Goal: Task Accomplishment & Management: Manage account settings

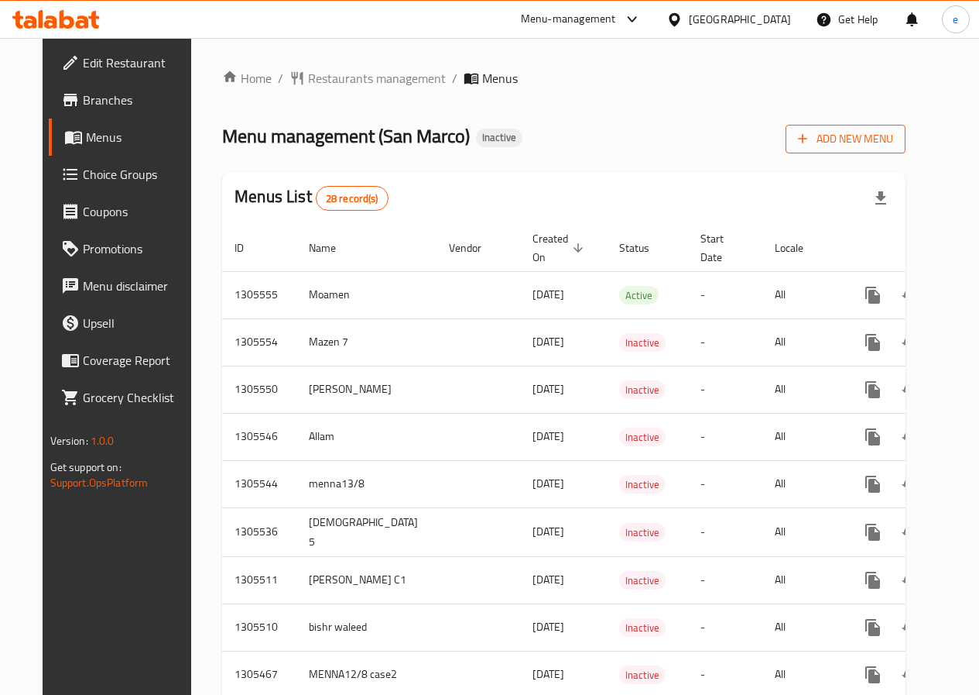
click at [893, 133] on span "Add New Menu" at bounding box center [845, 138] width 95 height 19
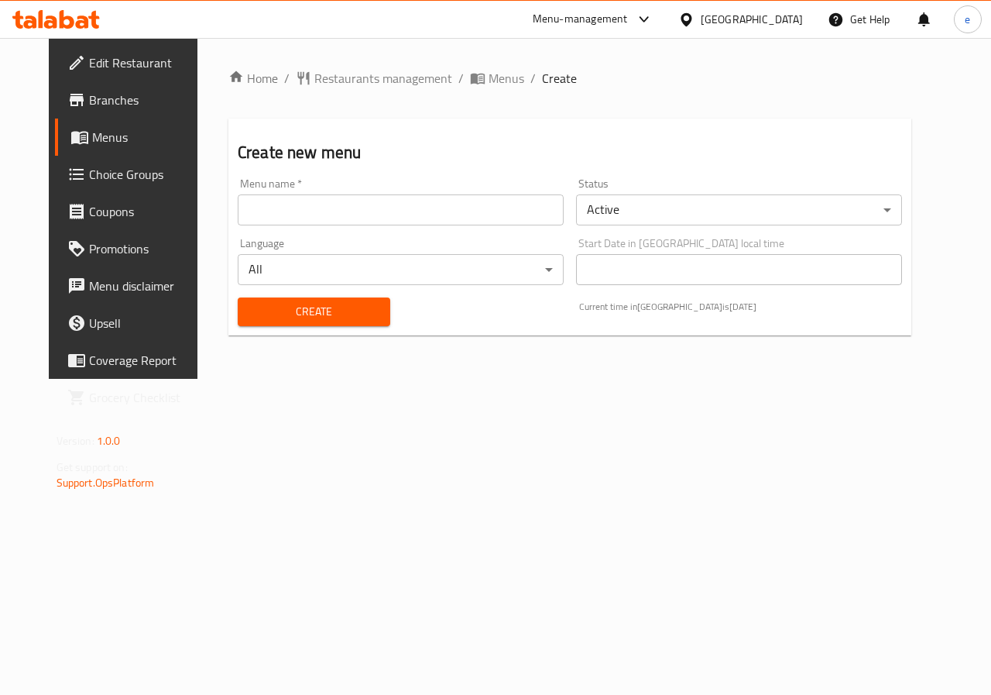
click at [385, 230] on div "Menu name   * Menu name *" at bounding box center [401, 202] width 338 height 60
click at [383, 224] on input "text" at bounding box center [401, 209] width 326 height 31
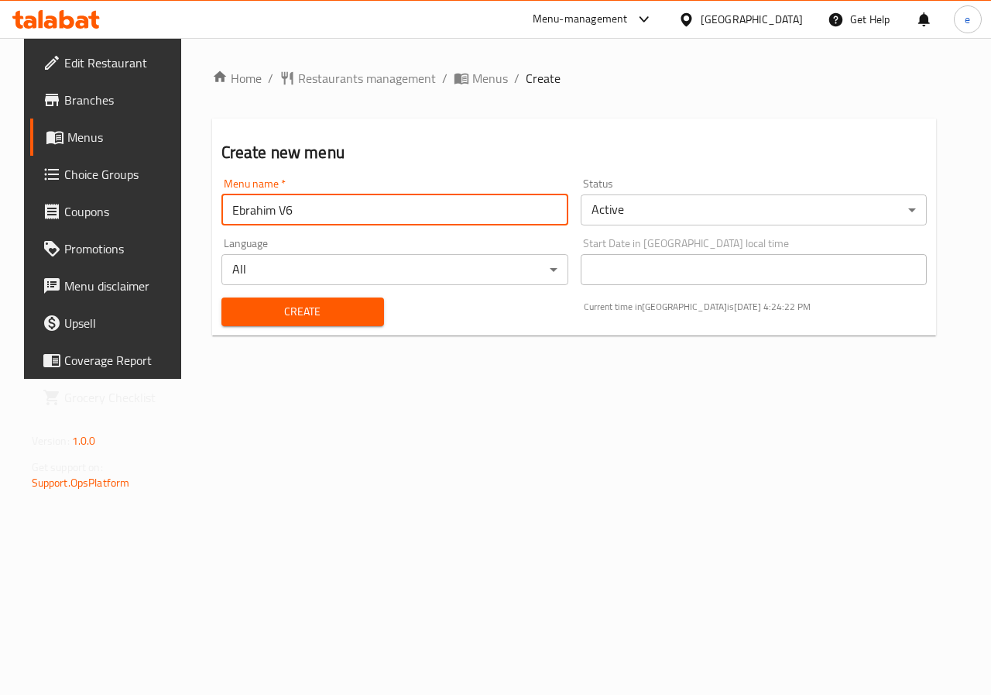
click at [313, 197] on input "Ebrahim V6" at bounding box center [394, 209] width 347 height 31
type input "Ebrahim V7"
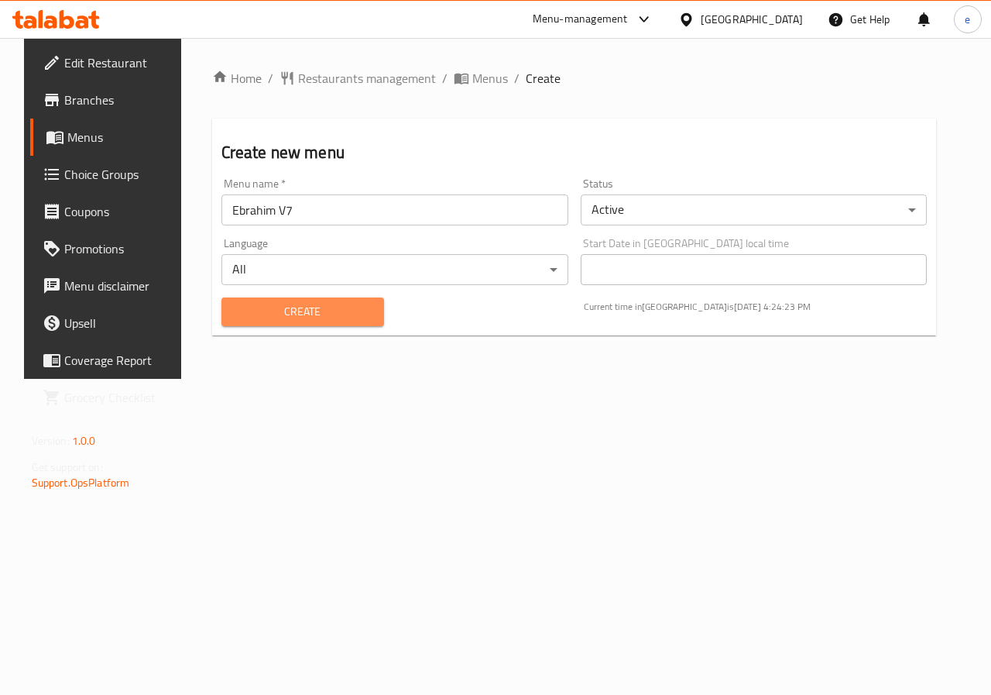
click at [293, 310] on span "Create" at bounding box center [303, 311] width 138 height 19
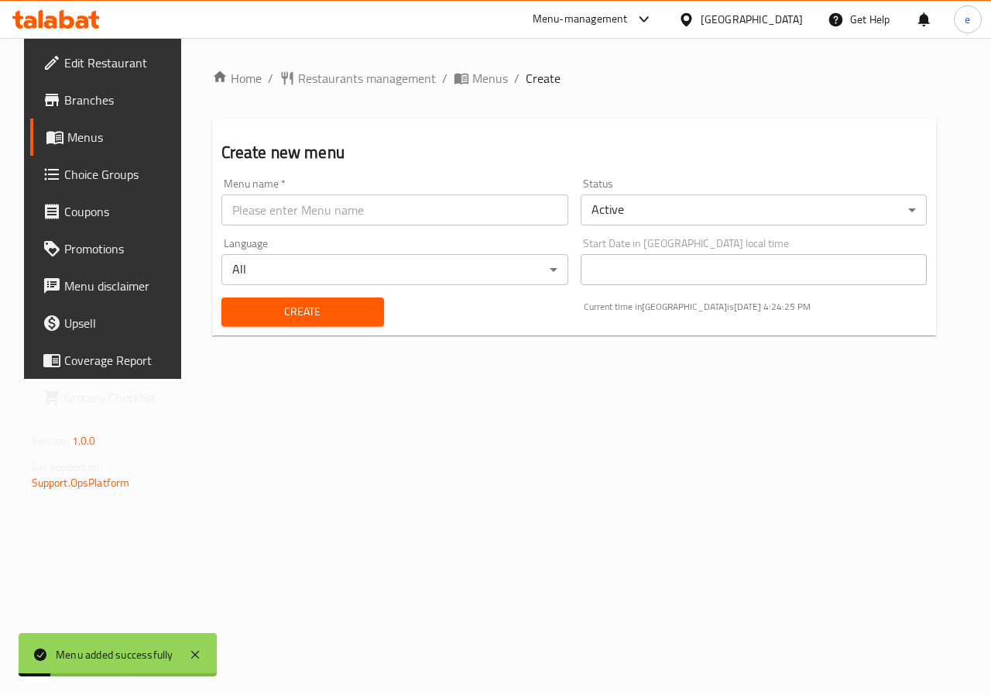
click at [99, 151] on link "Menus" at bounding box center [109, 136] width 159 height 37
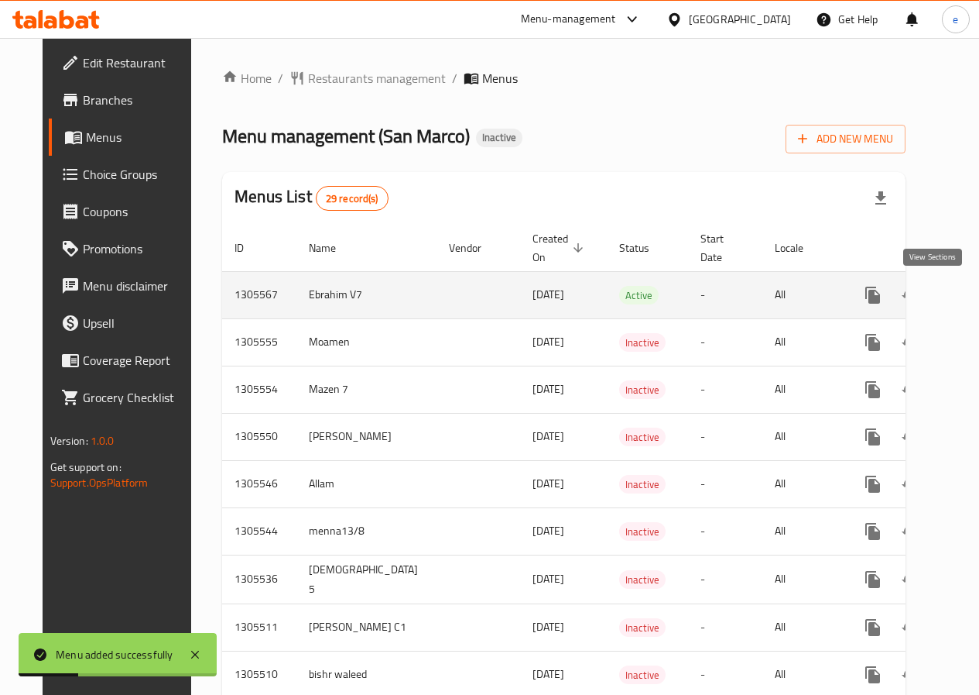
click at [976, 296] on icon "enhanced table" at bounding box center [985, 295] width 19 height 19
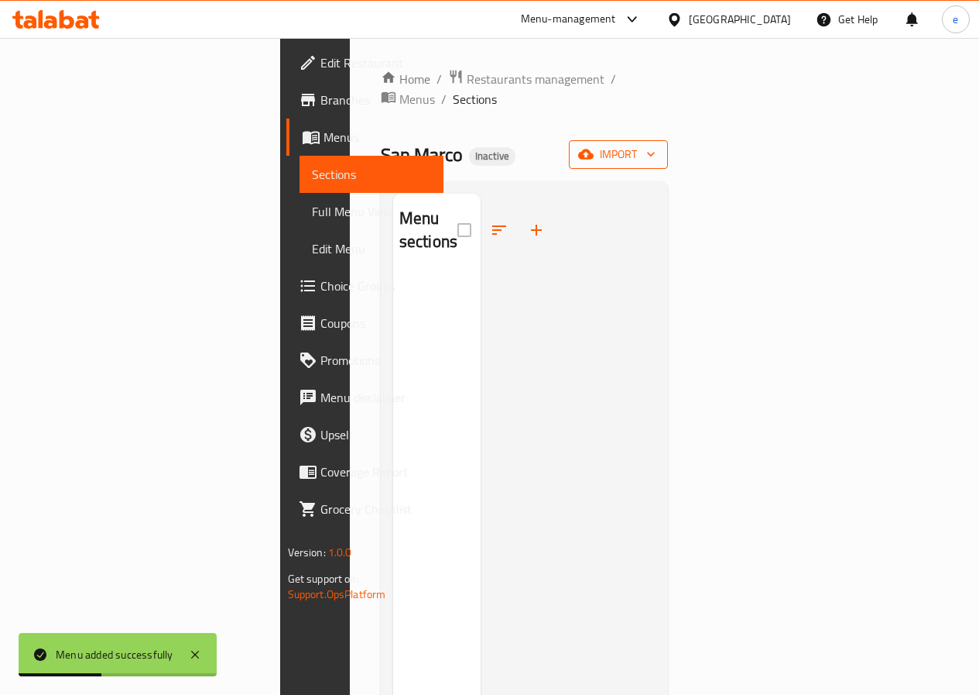
click at [659, 146] on icon "button" at bounding box center [650, 153] width 15 height 15
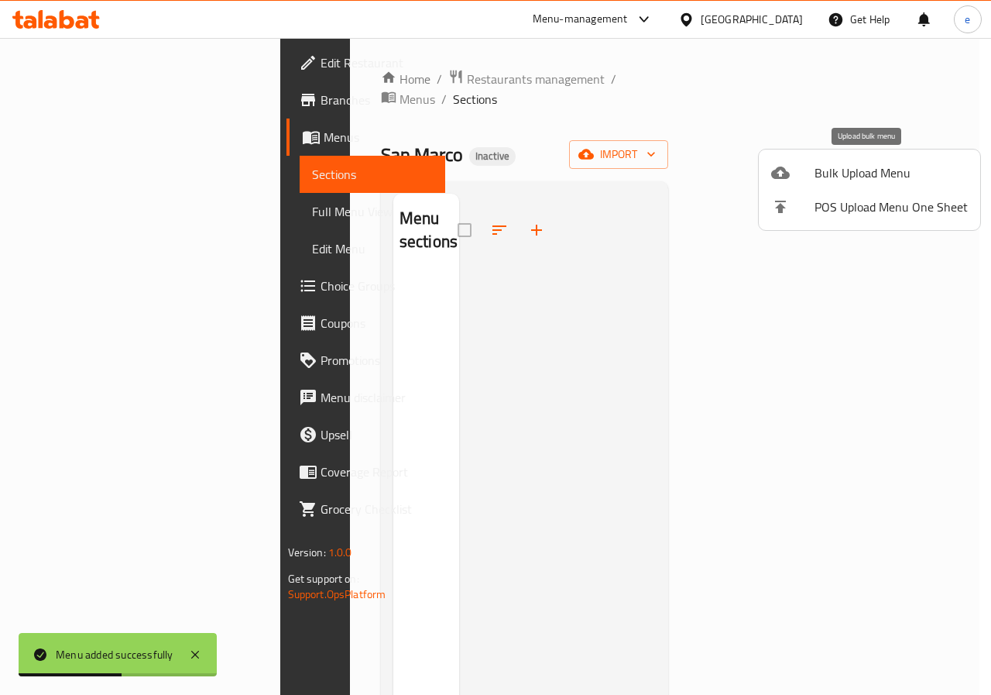
click at [849, 168] on span "Bulk Upload Menu" at bounding box center [891, 172] width 153 height 19
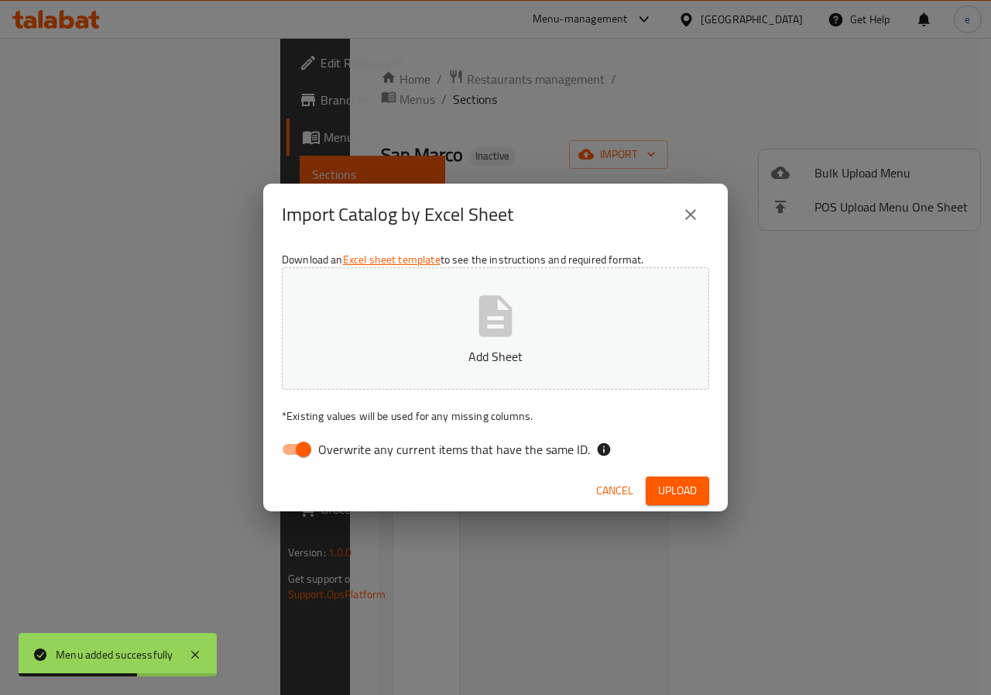
click at [552, 339] on button "Add Sheet" at bounding box center [495, 328] width 427 height 122
click at [348, 454] on span "Overwrite any current items that have the same ID." at bounding box center [454, 449] width 272 height 19
click at [348, 454] on input "Overwrite any current items that have the same ID." at bounding box center [303, 448] width 88 height 29
checkbox input "false"
click at [684, 496] on span "Upload" at bounding box center [677, 490] width 39 height 19
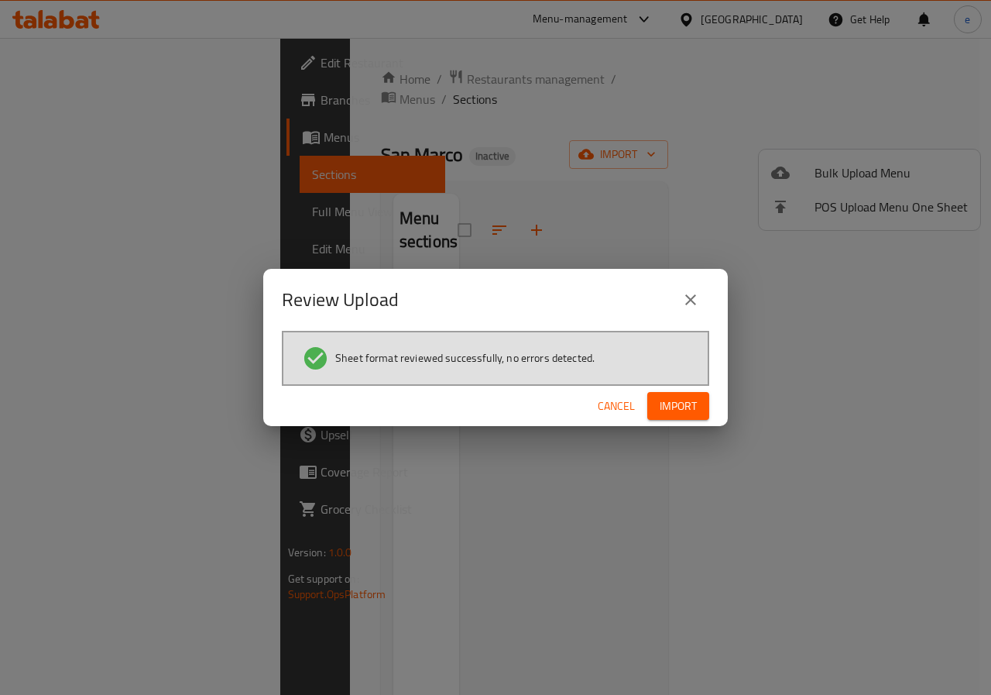
click at [684, 415] on span "Import" at bounding box center [678, 405] width 37 height 19
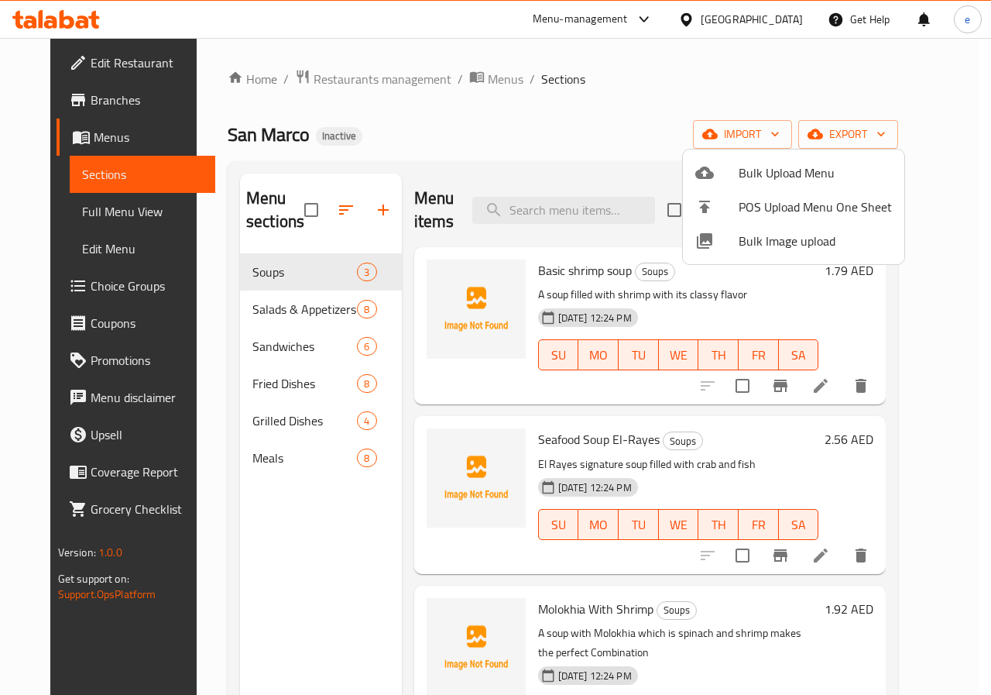
click at [338, 561] on div at bounding box center [495, 347] width 991 height 695
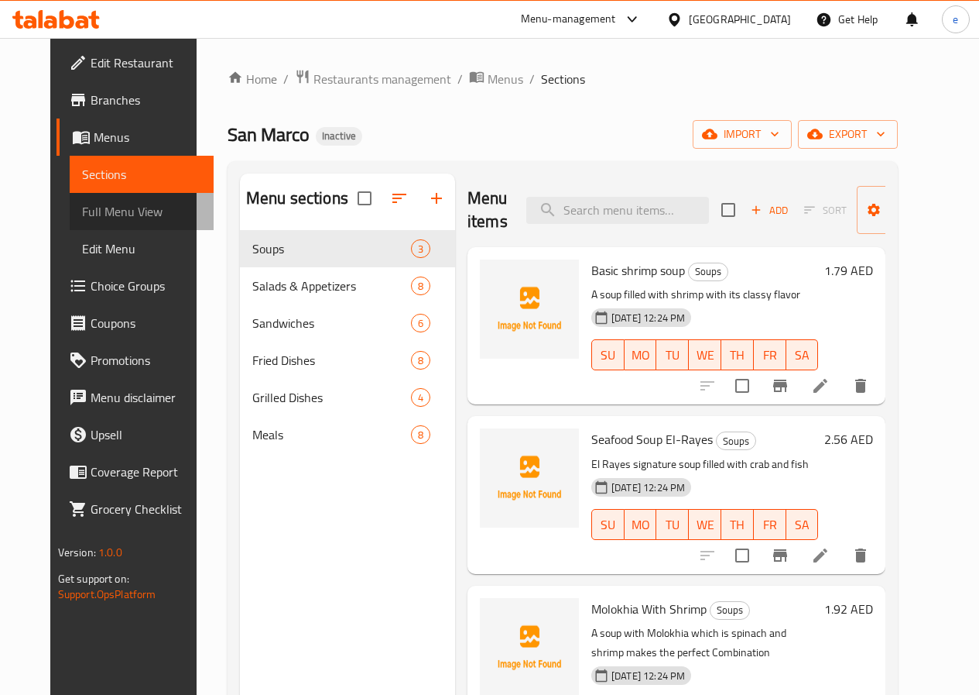
click at [101, 211] on span "Full Menu View" at bounding box center [141, 211] width 119 height 19
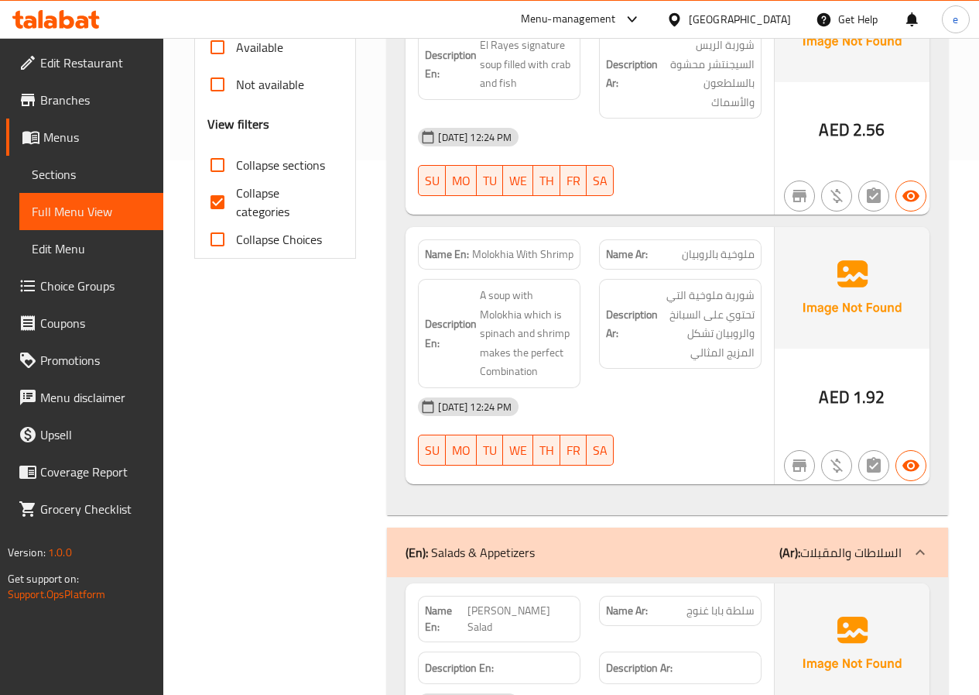
scroll to position [619, 0]
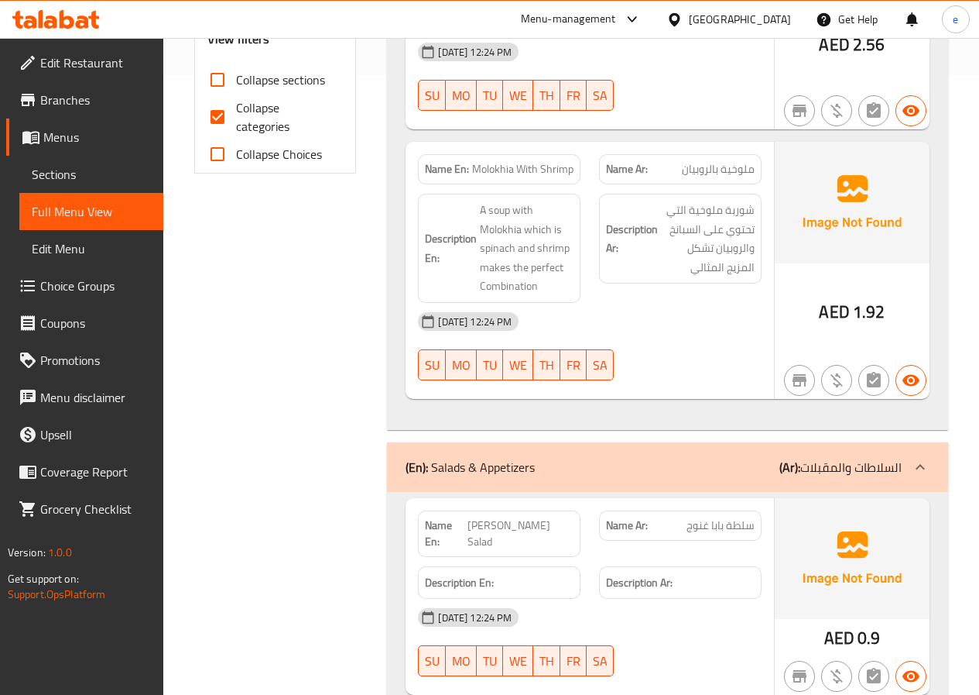
click at [265, 122] on span "Collapse categories" at bounding box center [283, 116] width 95 height 37
click at [236, 122] on input "Collapse categories" at bounding box center [217, 116] width 37 height 37
checkbox input "false"
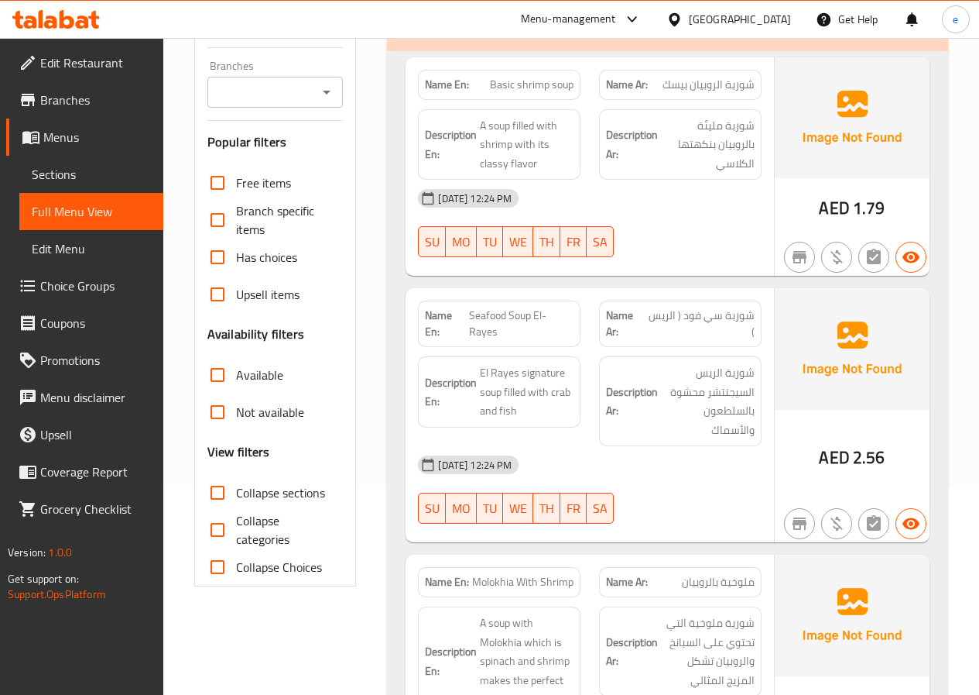
scroll to position [232, 0]
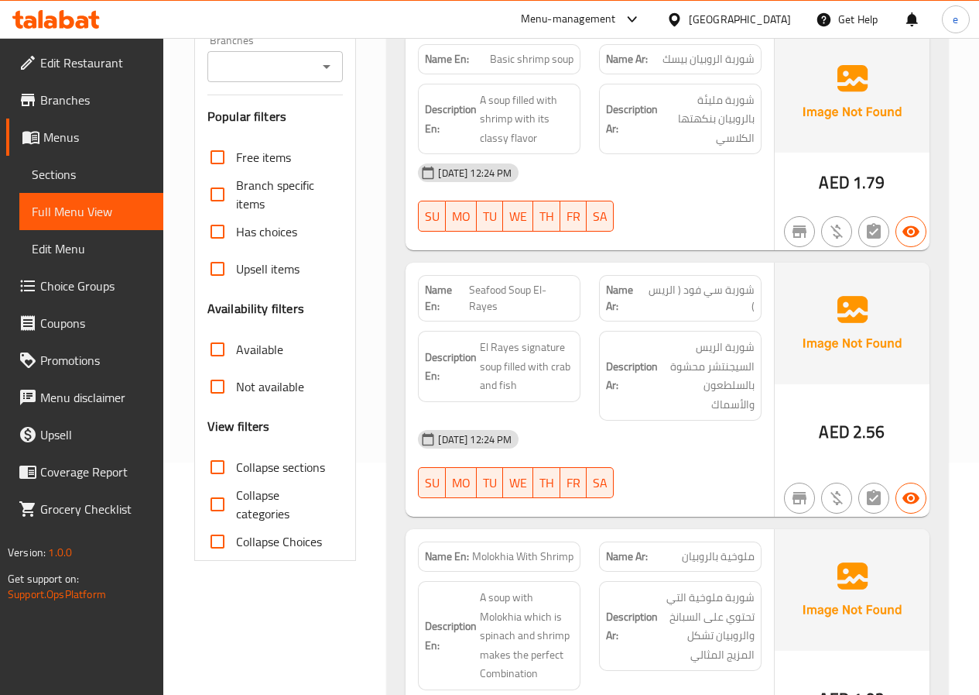
click at [87, 249] on span "Edit Menu" at bounding box center [91, 248] width 119 height 19
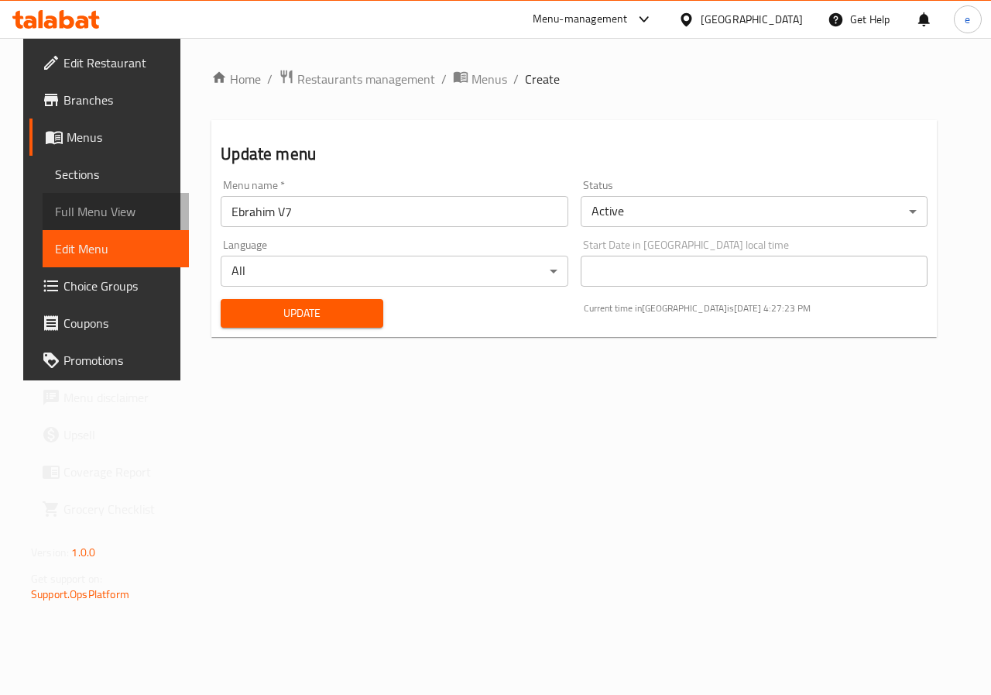
click at [87, 212] on span "Full Menu View" at bounding box center [116, 211] width 122 height 19
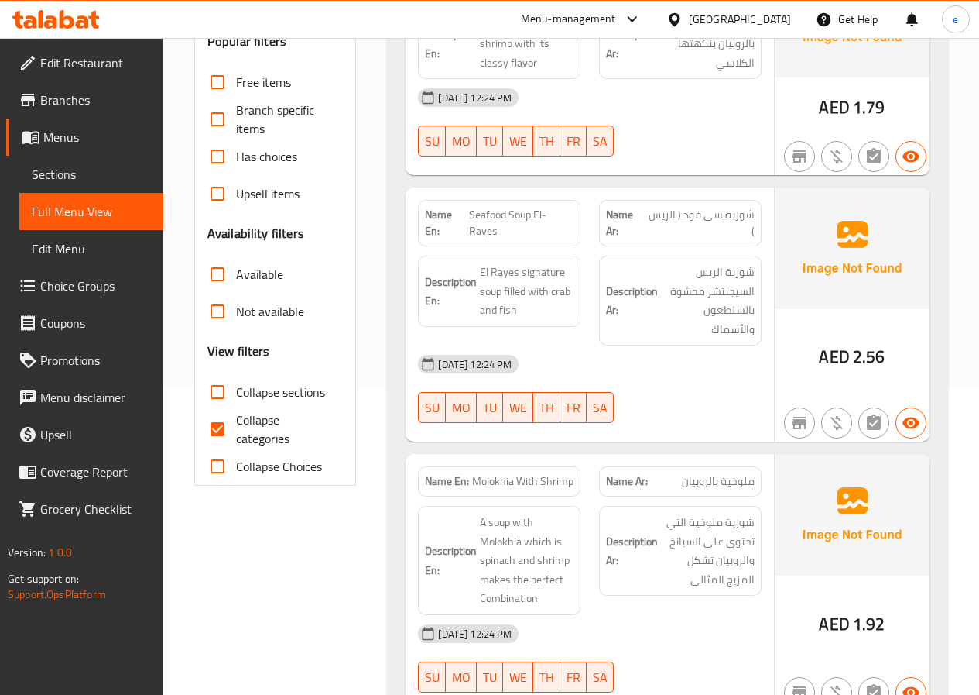
scroll to position [232, 0]
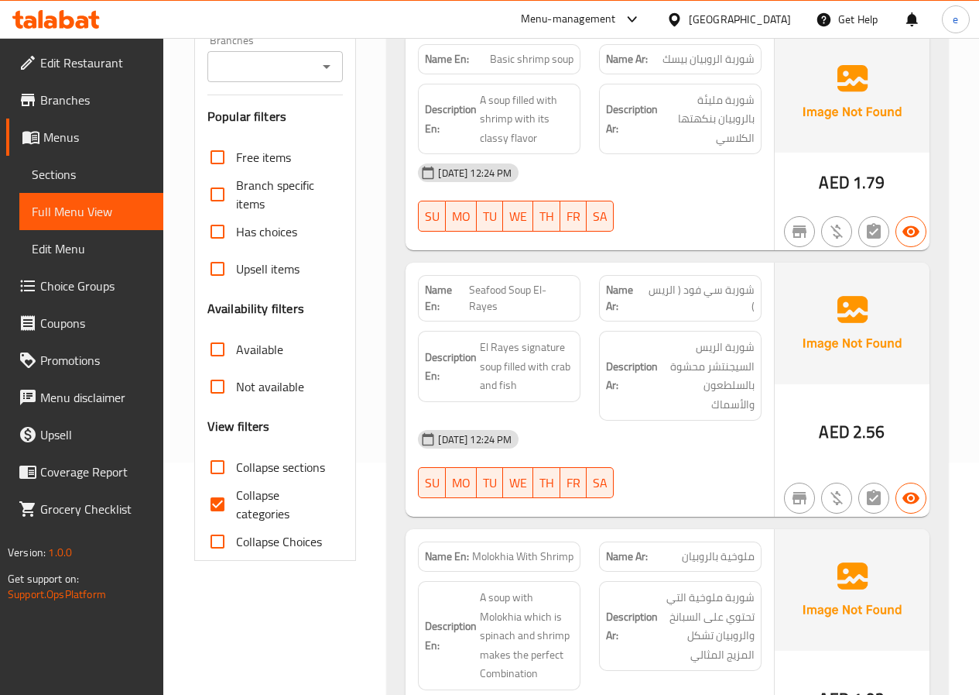
click at [65, 170] on span "Sections" at bounding box center [91, 174] width 119 height 19
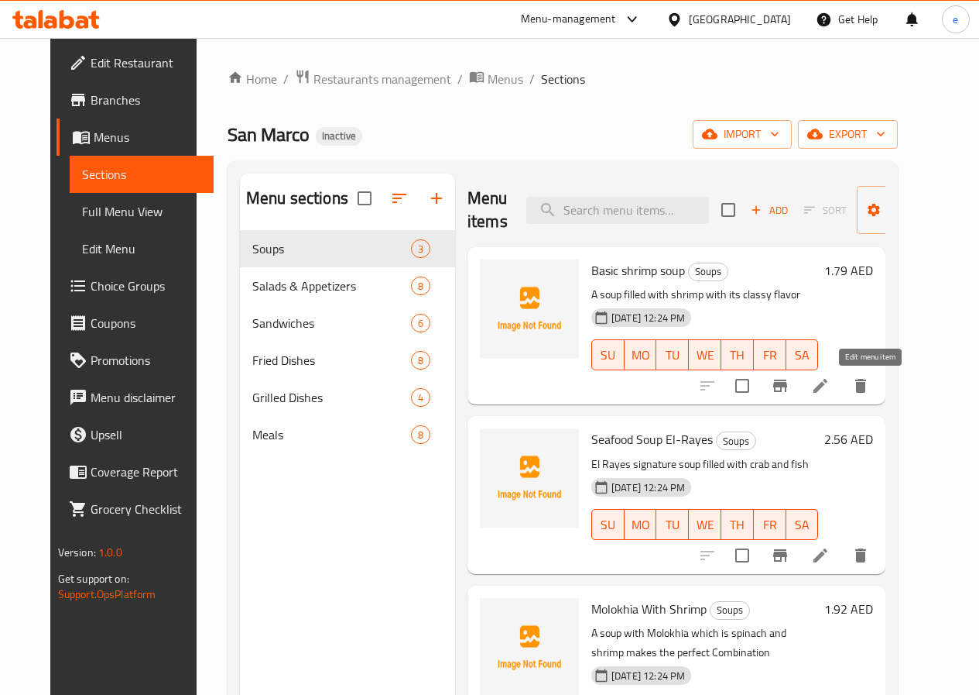
click at [830, 382] on icon at bounding box center [820, 385] width 19 height 19
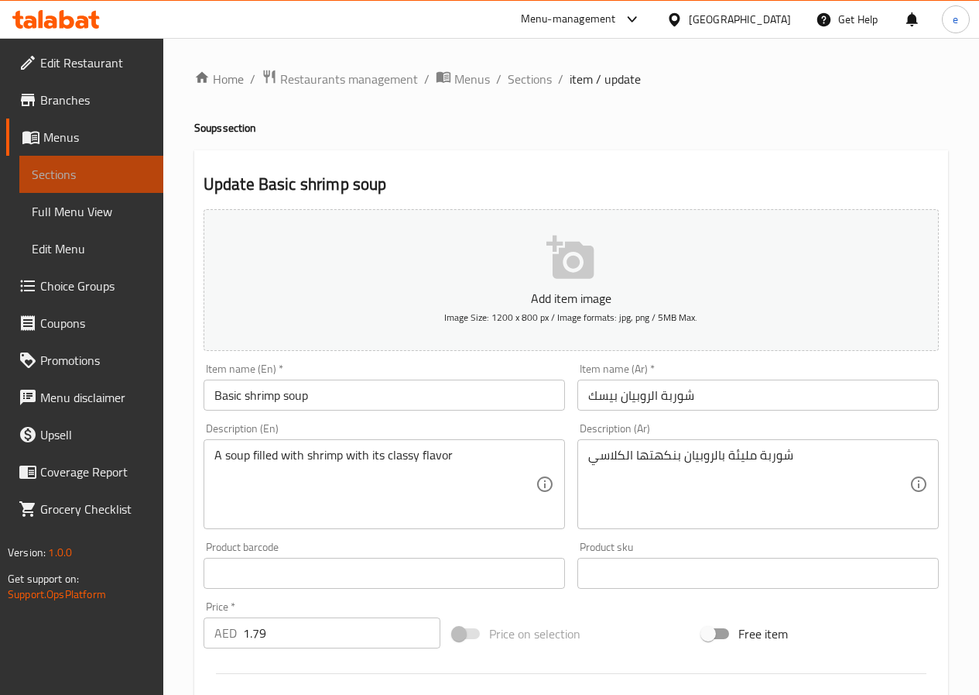
click at [68, 177] on span "Sections" at bounding box center [91, 174] width 119 height 19
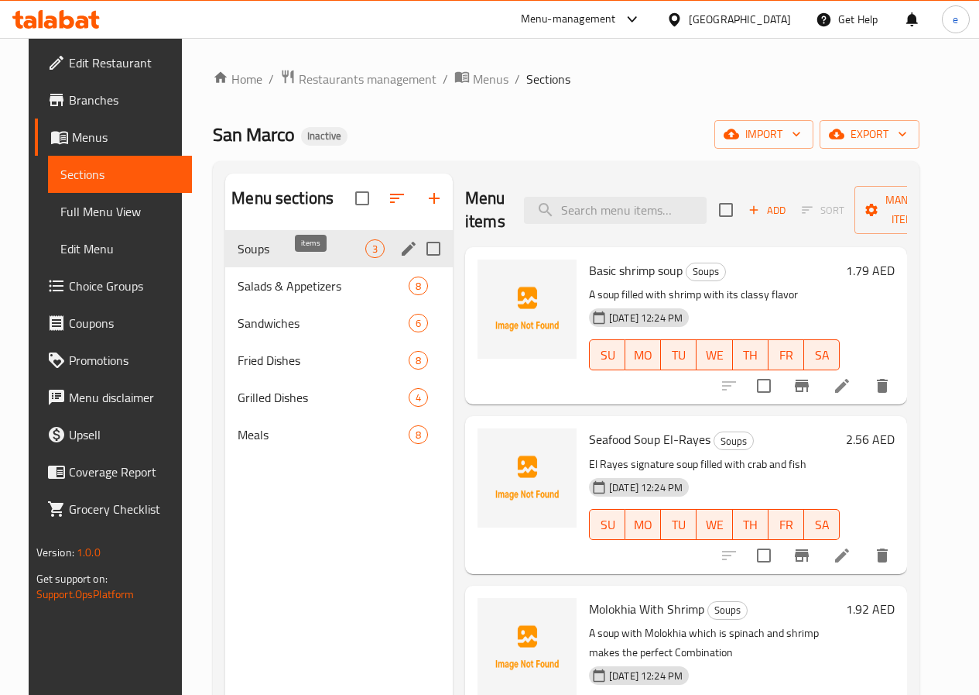
click at [366, 256] on span "3" at bounding box center [375, 249] width 18 height 15
click at [281, 295] on span "Salads & Appetizers" at bounding box center [302, 285] width 128 height 19
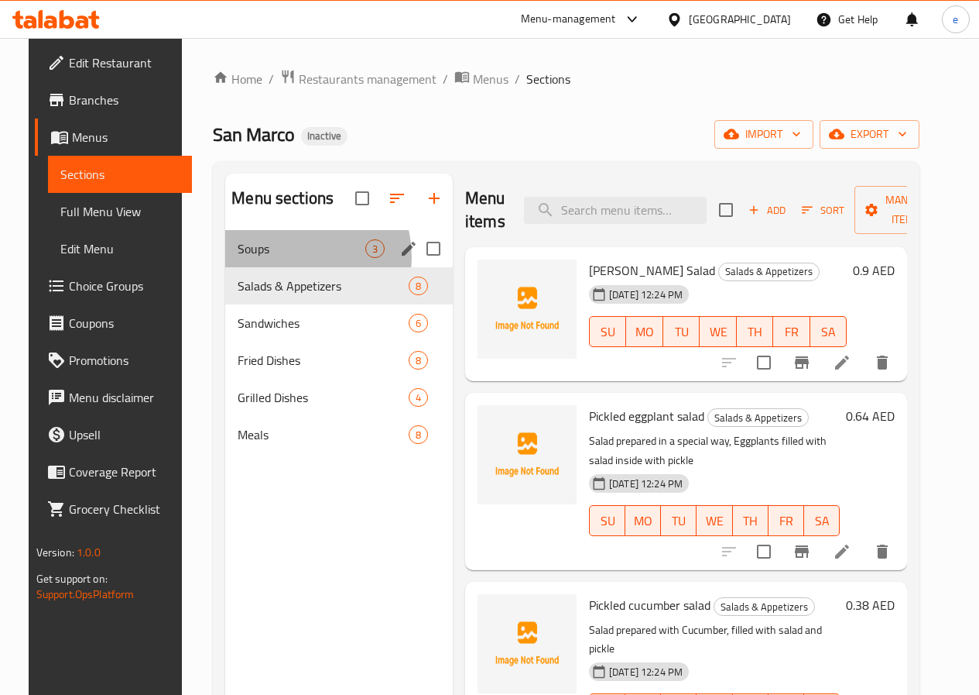
click at [276, 258] on span "Soups" at bounding box center [302, 248] width 128 height 19
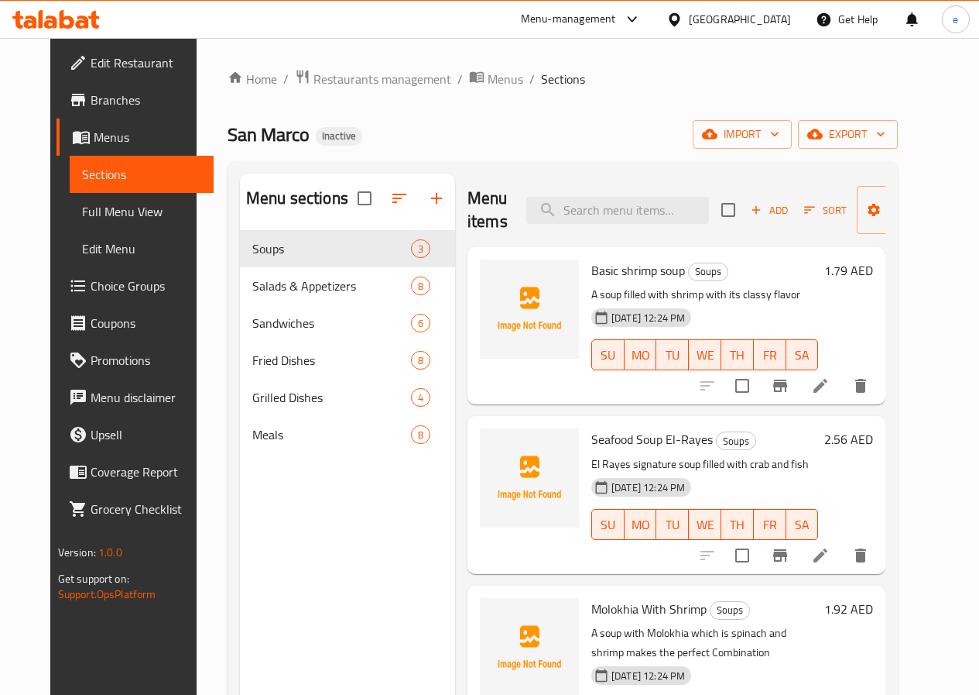
scroll to position [155, 0]
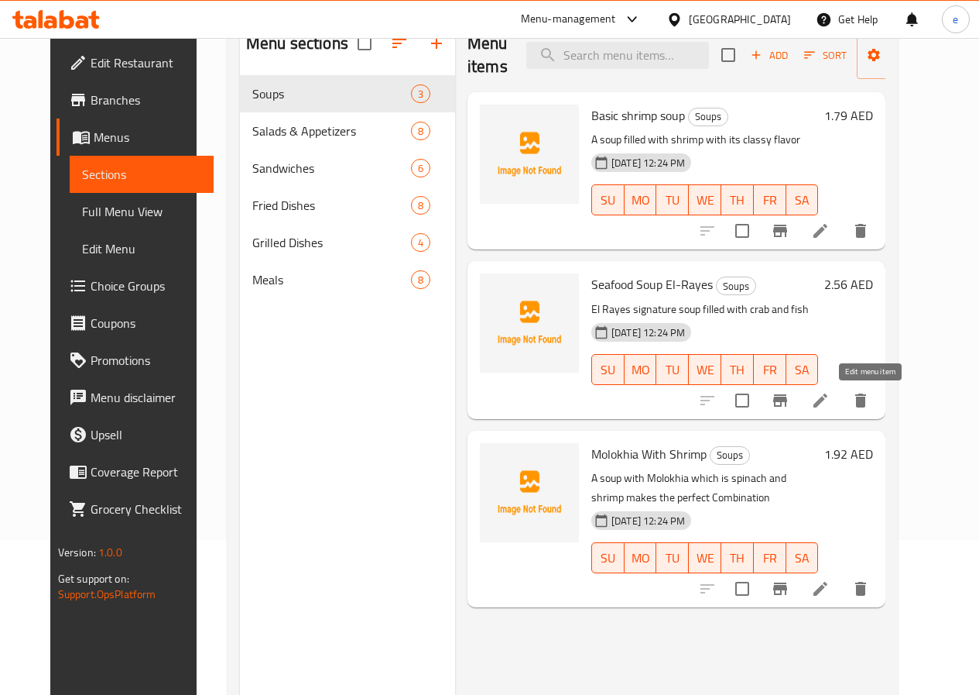
click at [830, 391] on icon at bounding box center [820, 400] width 19 height 19
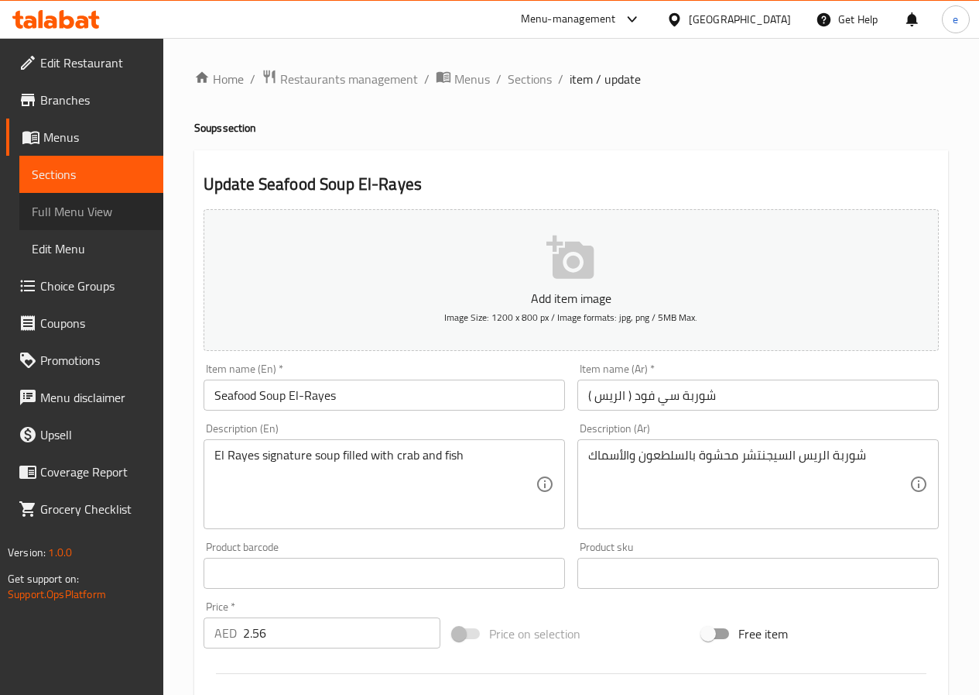
click at [86, 194] on link "Full Menu View" at bounding box center [91, 211] width 144 height 37
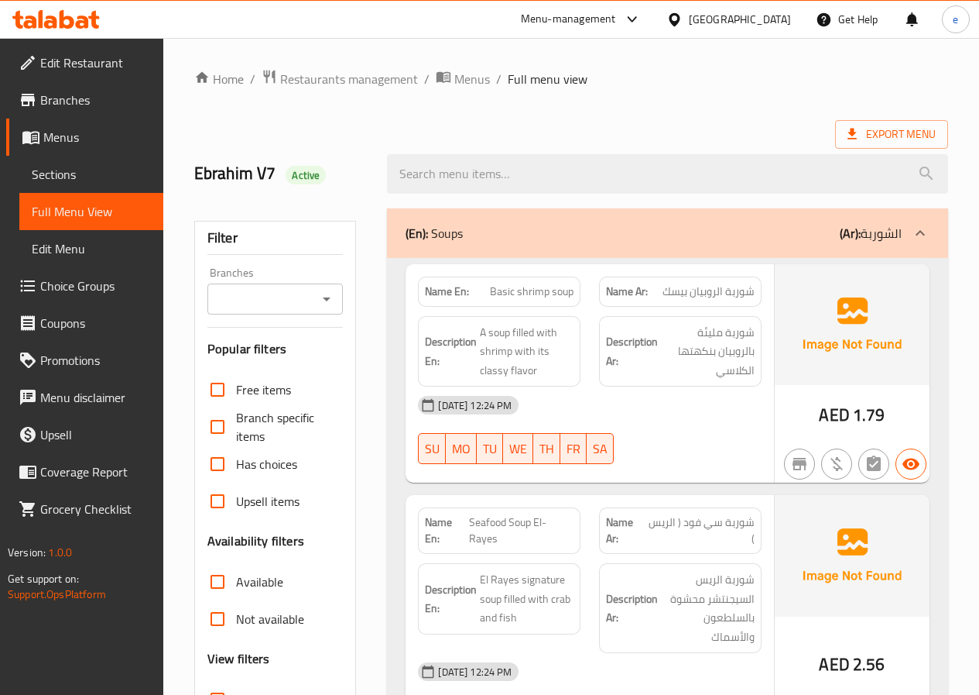
click at [84, 203] on span "Full Menu View" at bounding box center [91, 211] width 119 height 19
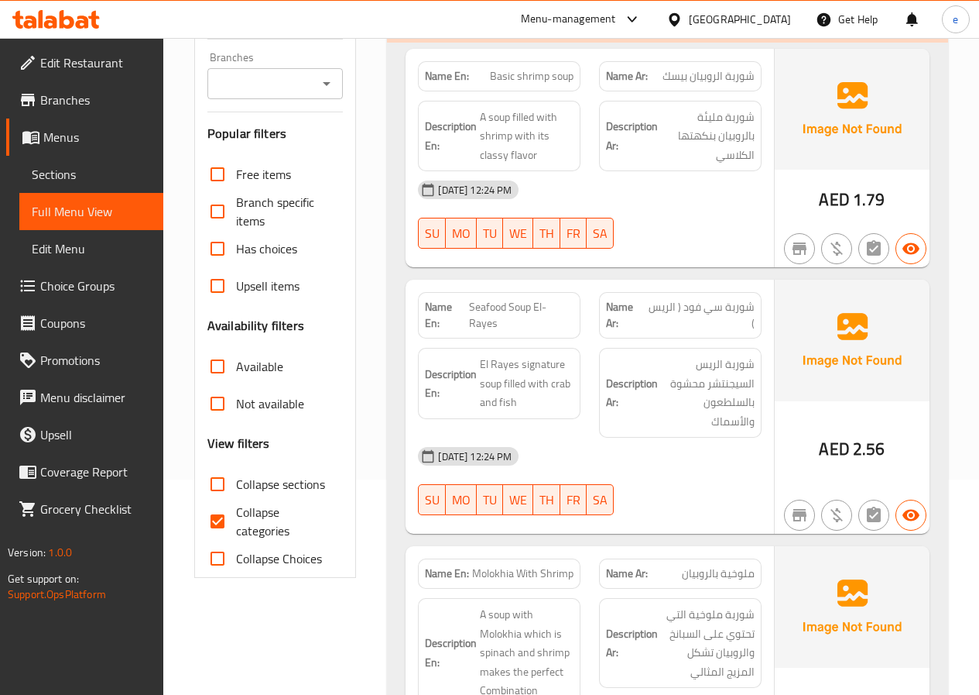
scroll to position [310, 0]
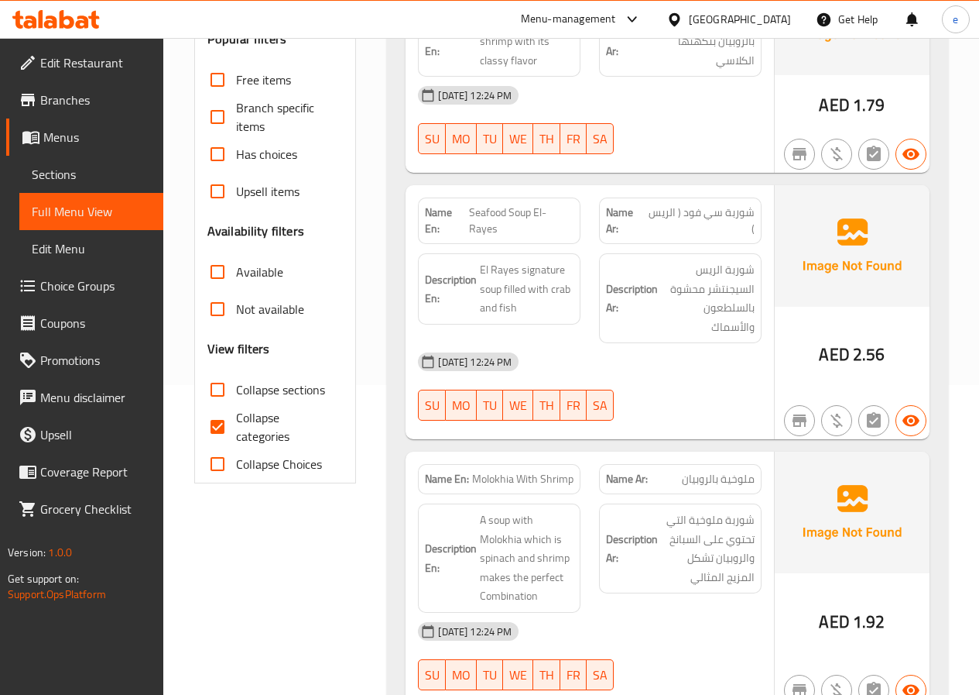
click at [228, 424] on input "Collapse categories" at bounding box center [217, 426] width 37 height 37
checkbox input "false"
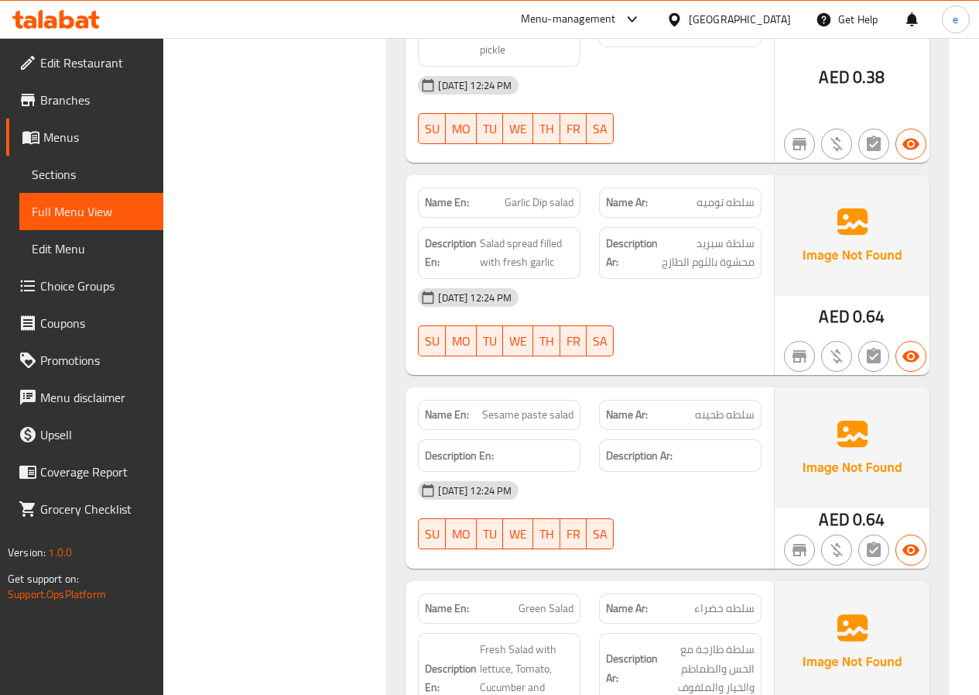
scroll to position [1781, 0]
